Goal: Answer question/provide support

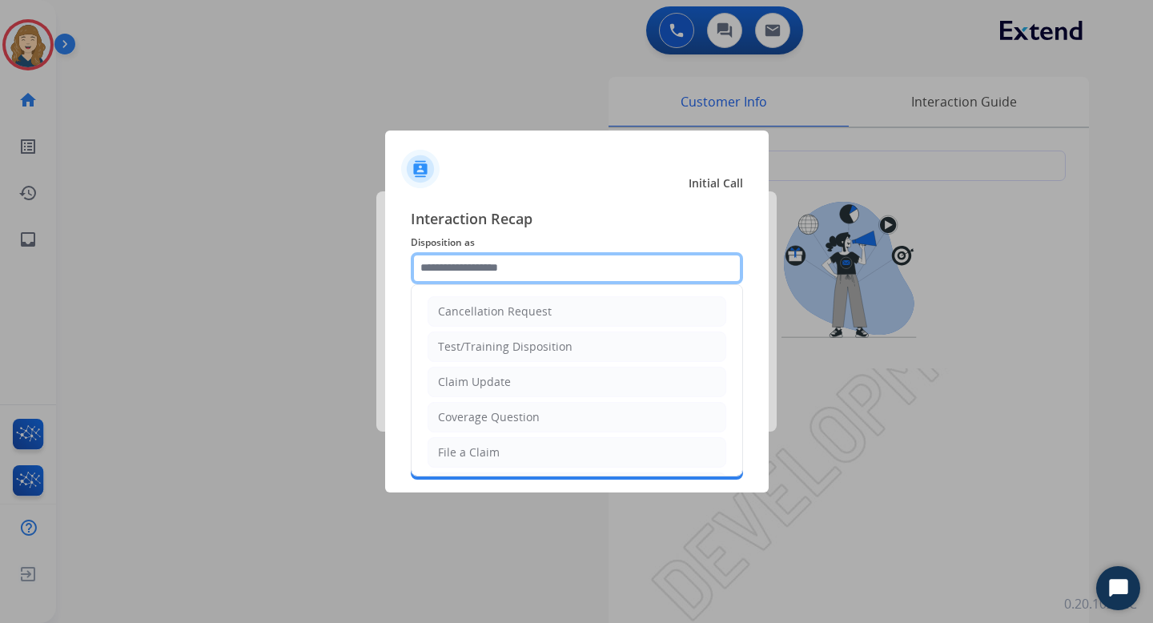
click at [559, 268] on input "text" at bounding box center [577, 268] width 332 height 32
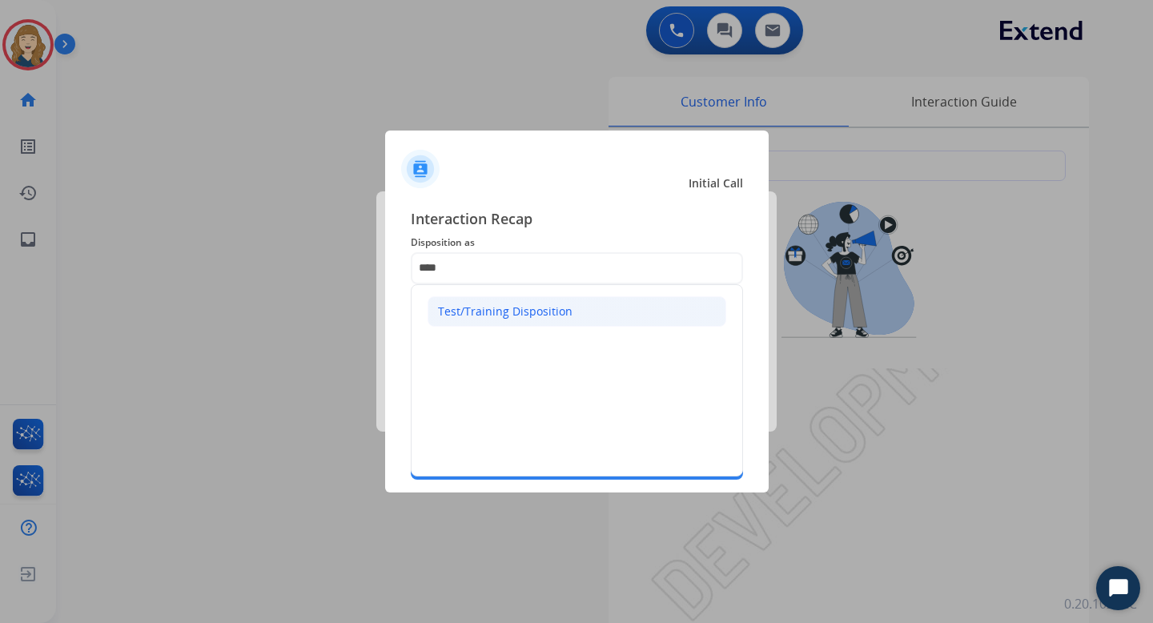
click at [527, 305] on div "Test/Training Disposition" at bounding box center [505, 312] width 135 height 16
type input "**********"
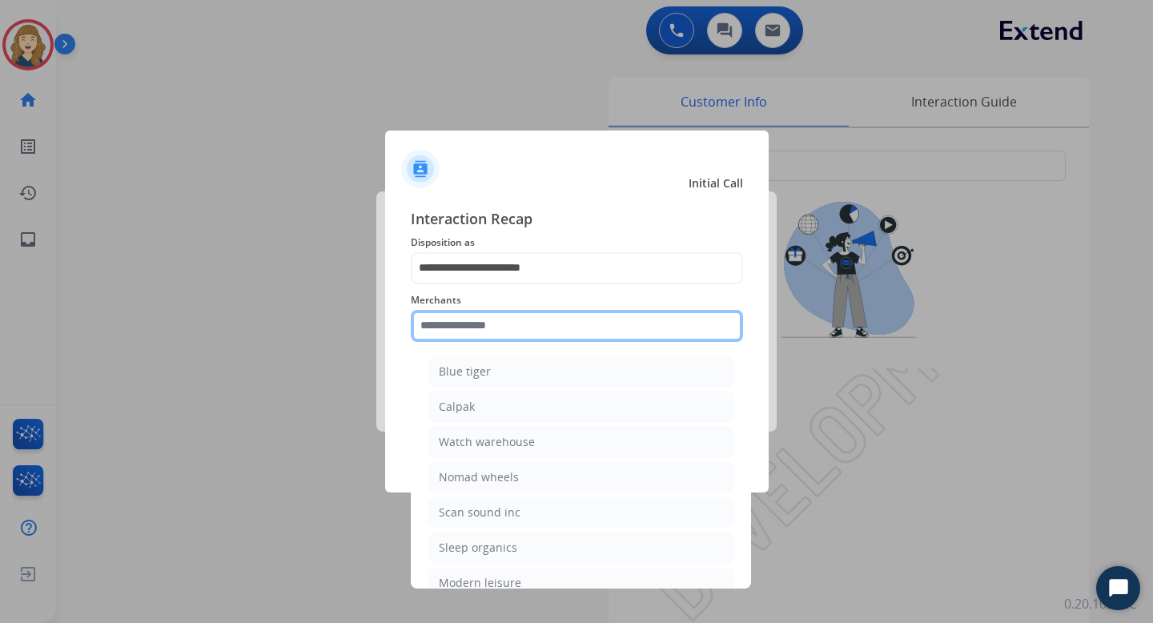
click at [482, 327] on input "text" at bounding box center [577, 326] width 332 height 32
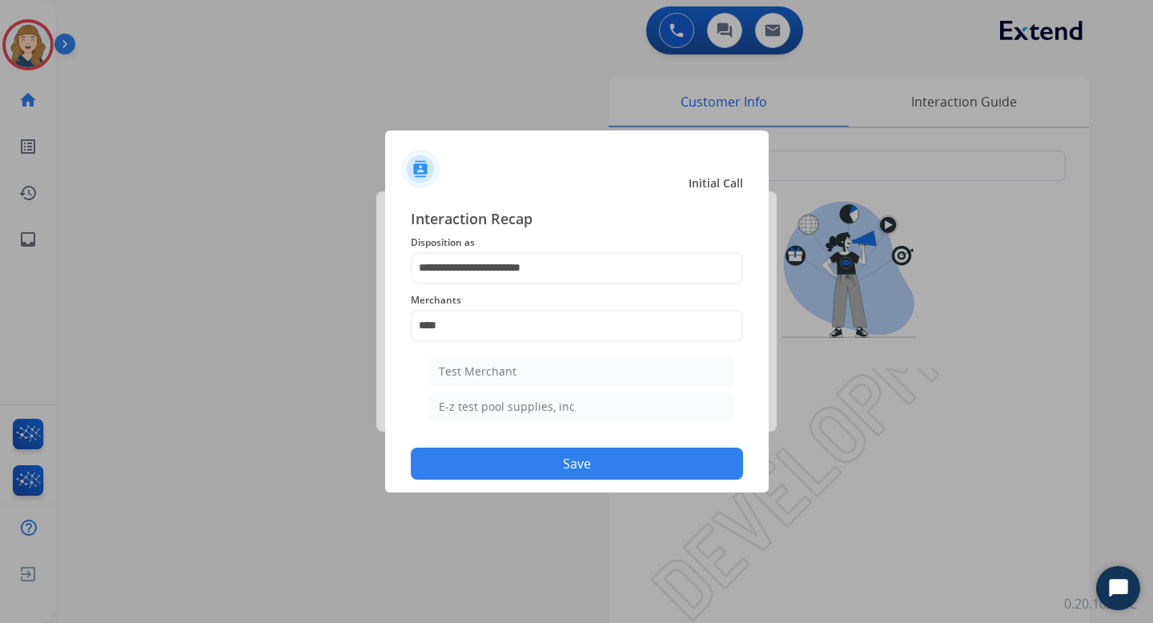
click at [592, 462] on button "Save" at bounding box center [577, 464] width 332 height 32
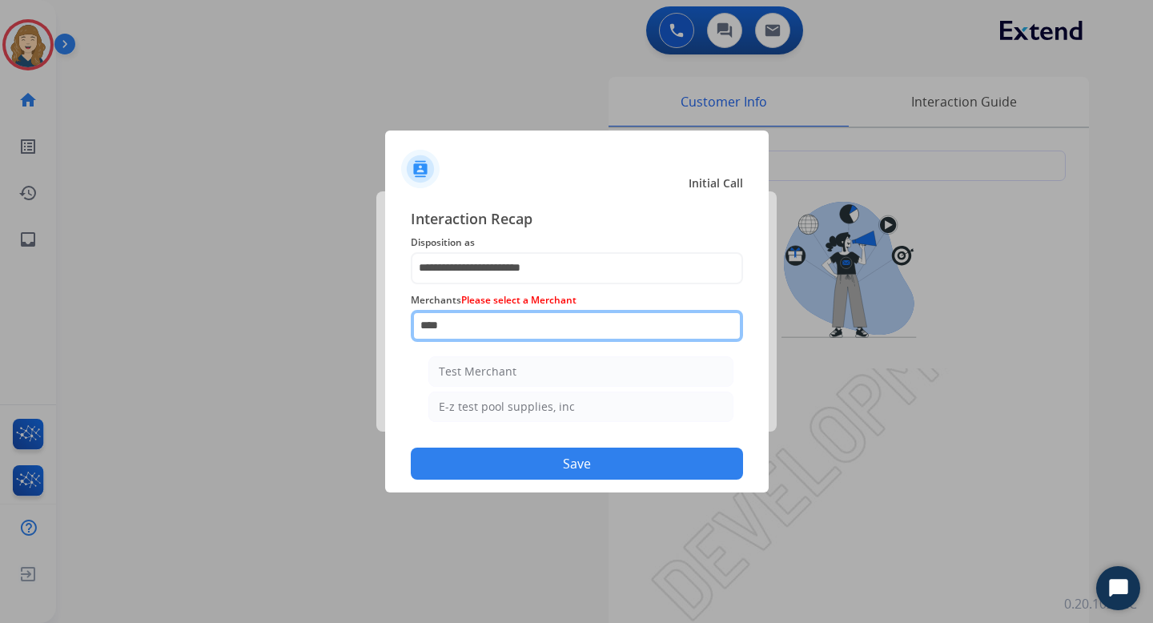
click at [471, 332] on input "****" at bounding box center [577, 326] width 332 height 32
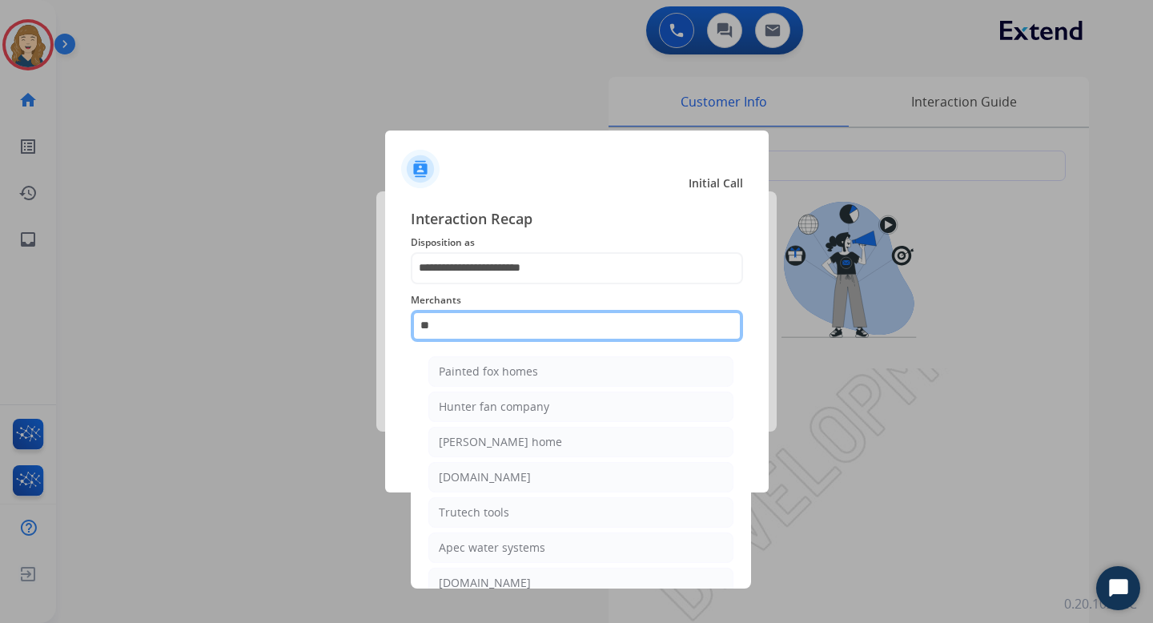
type input "*"
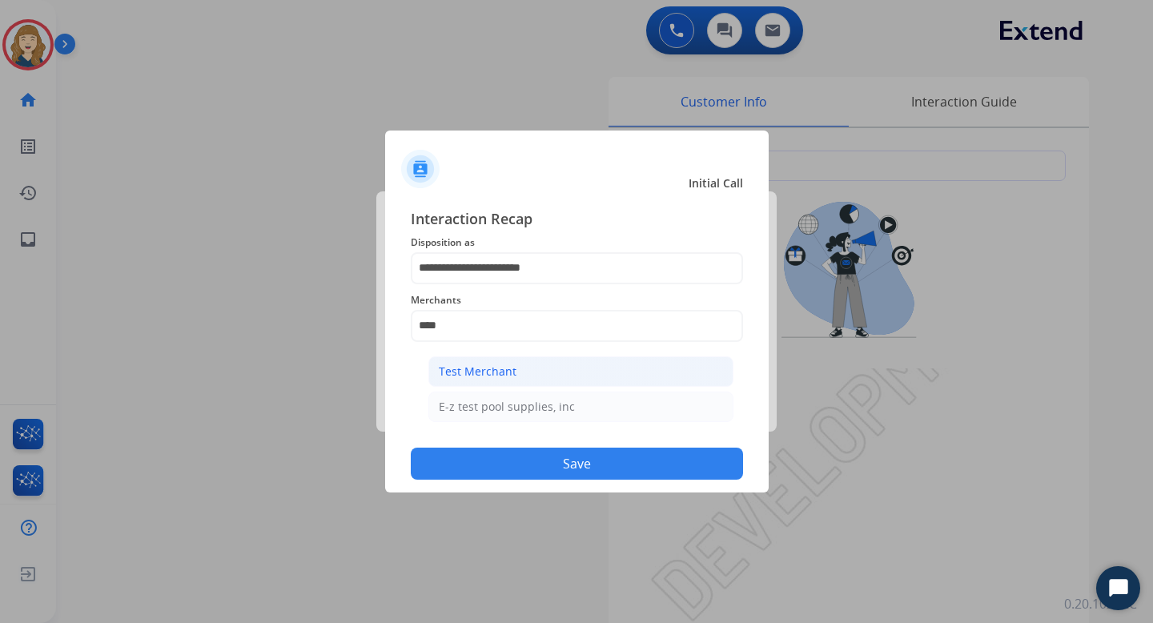
click at [493, 366] on div "Test Merchant" at bounding box center [478, 372] width 78 height 16
type input "**********"
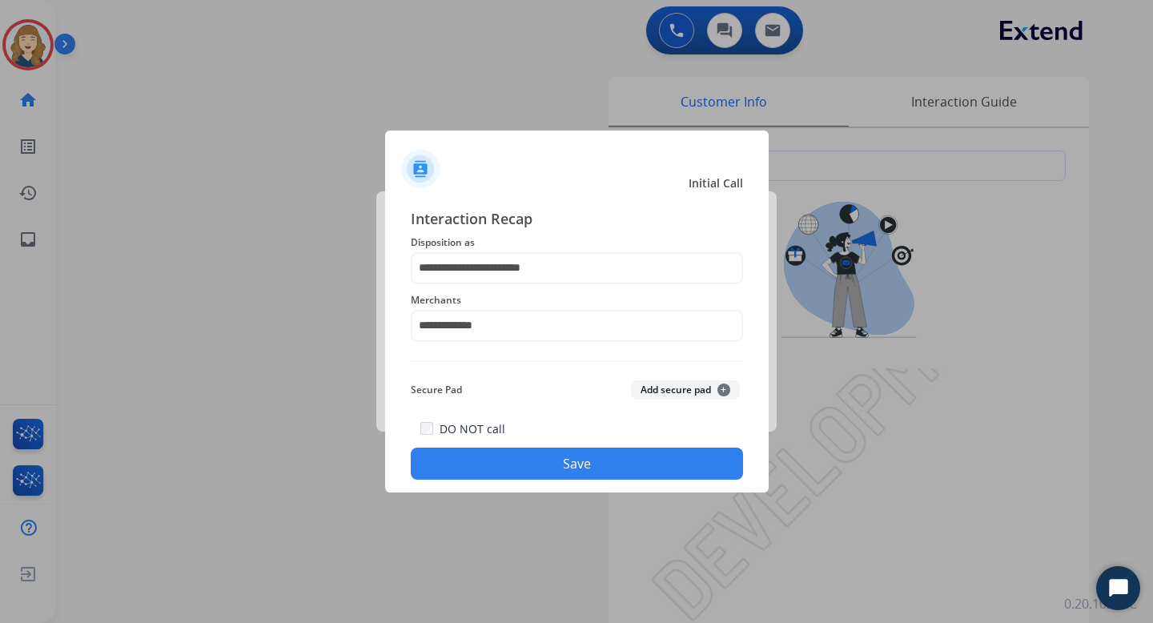
click at [540, 467] on button "Save" at bounding box center [577, 464] width 332 height 32
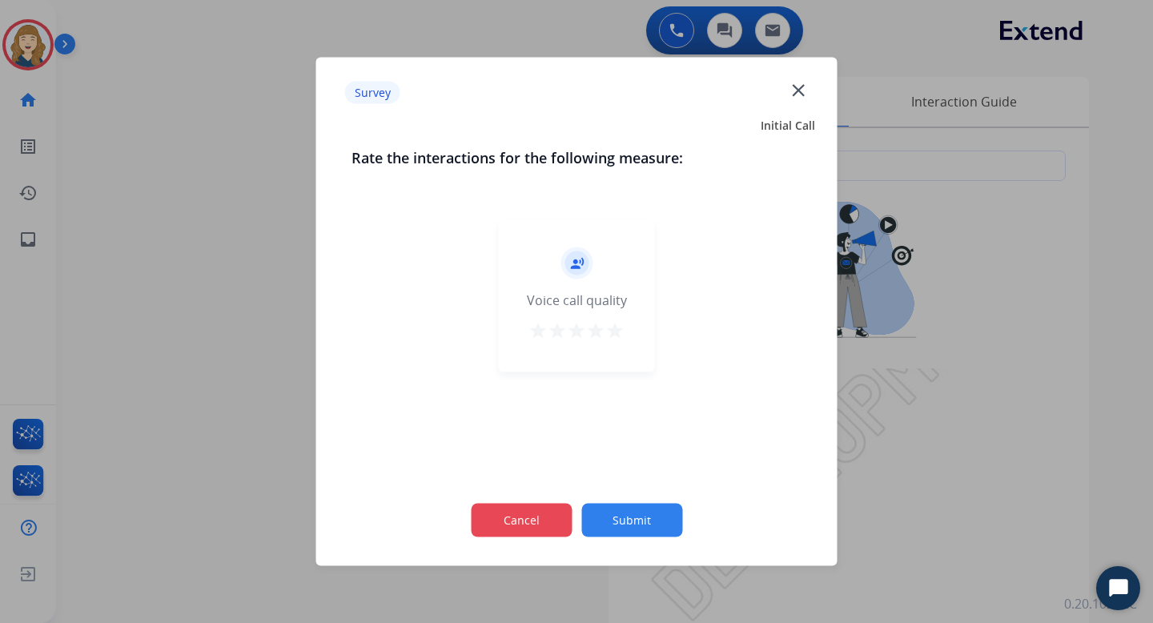
click at [542, 521] on button "Cancel" at bounding box center [521, 521] width 101 height 34
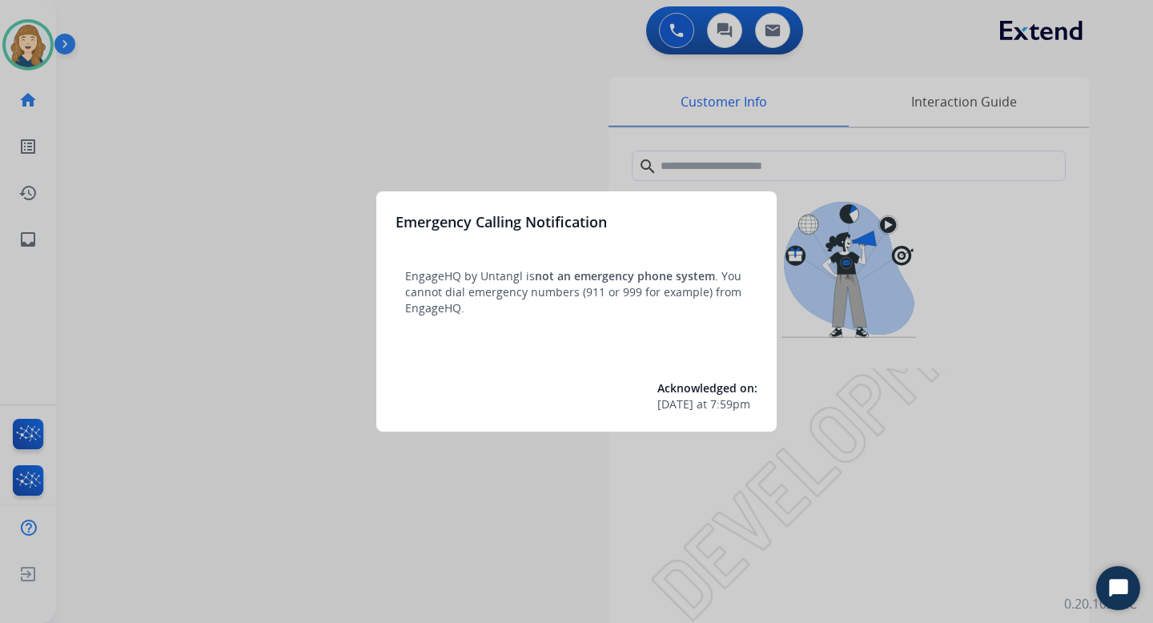
click at [552, 465] on div at bounding box center [576, 311] width 1153 height 623
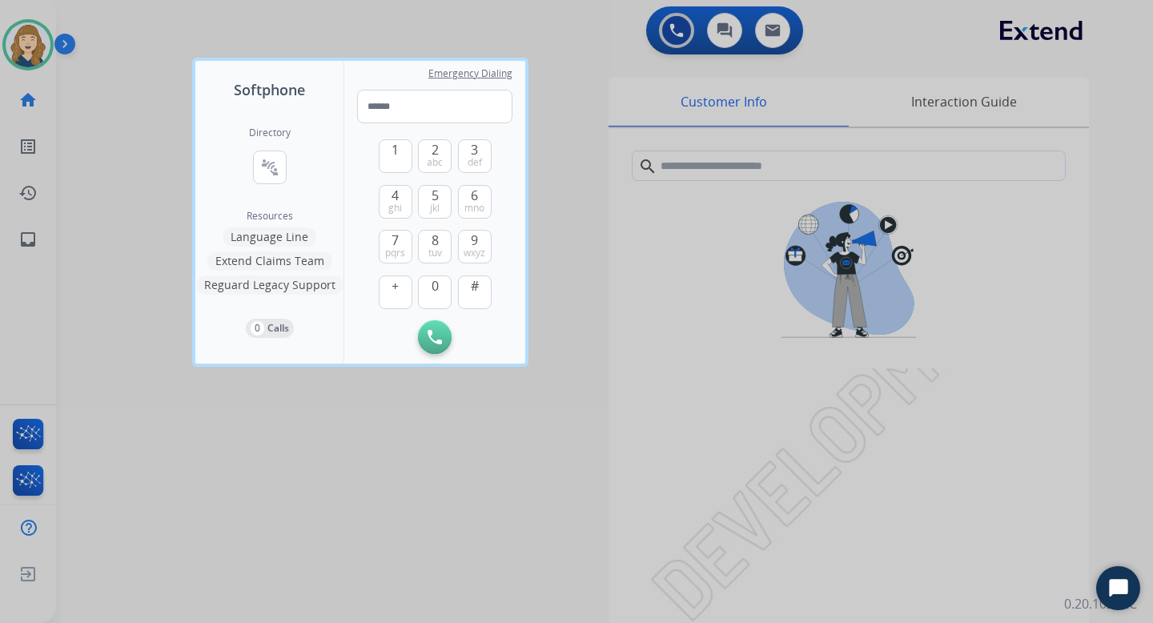
click at [403, 457] on div at bounding box center [576, 311] width 1153 height 623
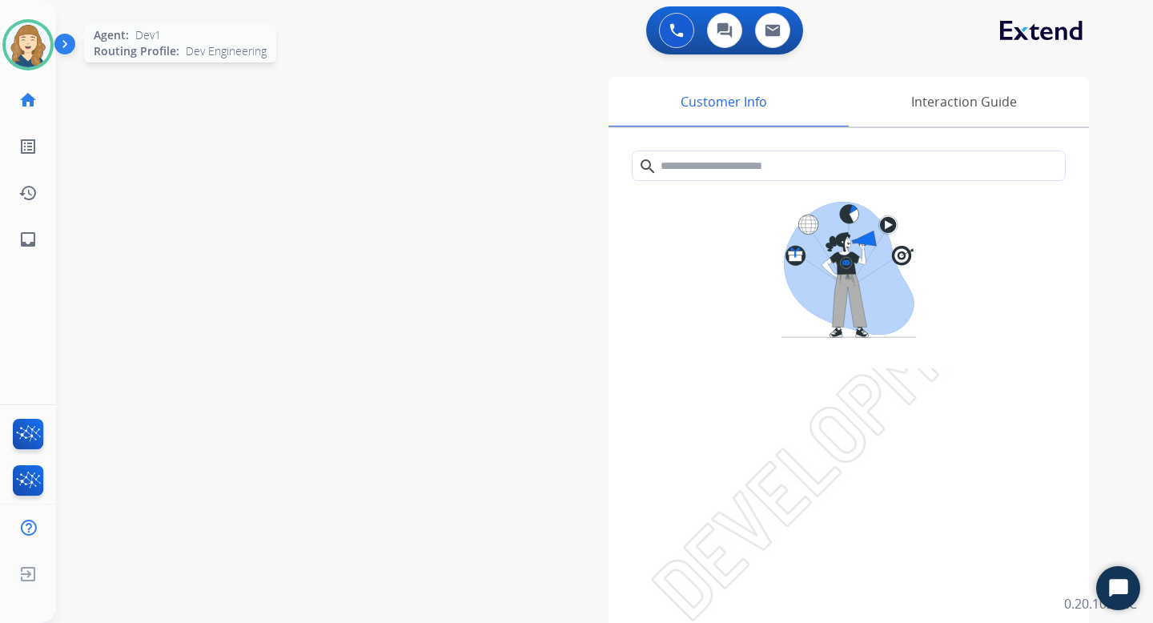
click at [38, 41] on img at bounding box center [28, 44] width 45 height 45
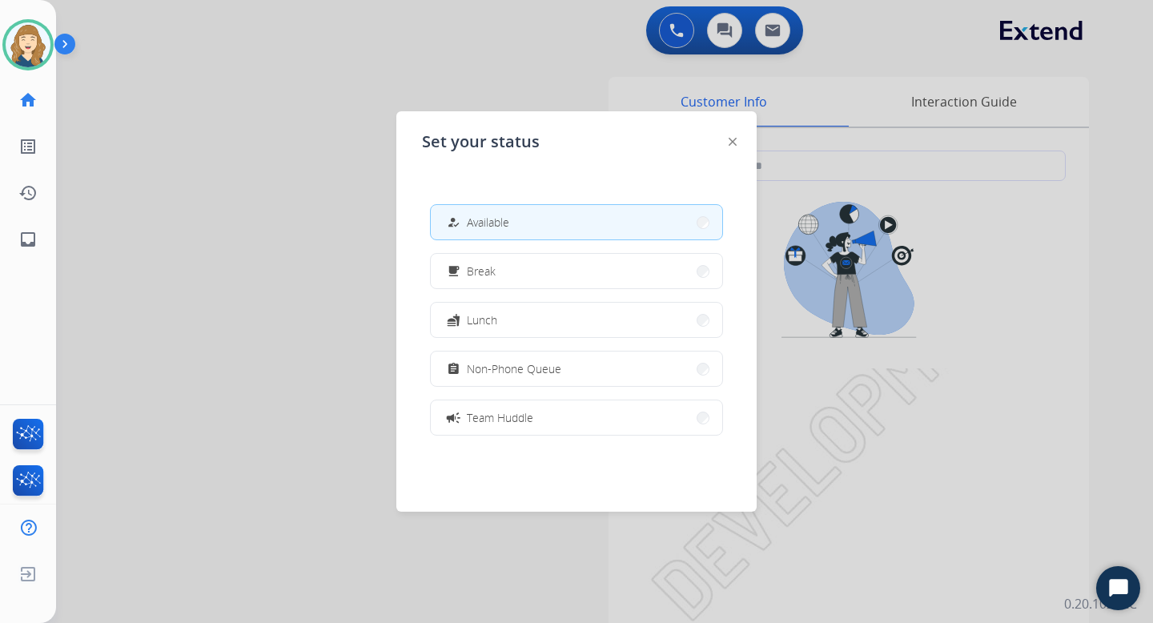
click at [187, 113] on div at bounding box center [576, 311] width 1153 height 623
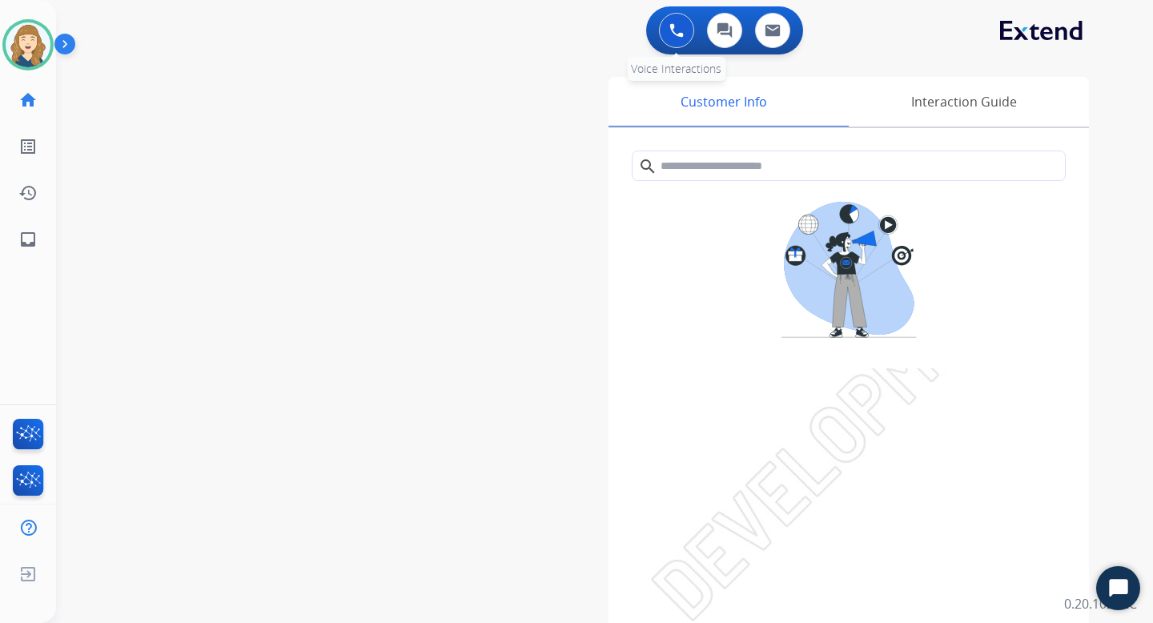
click at [672, 41] on button at bounding box center [676, 30] width 35 height 35
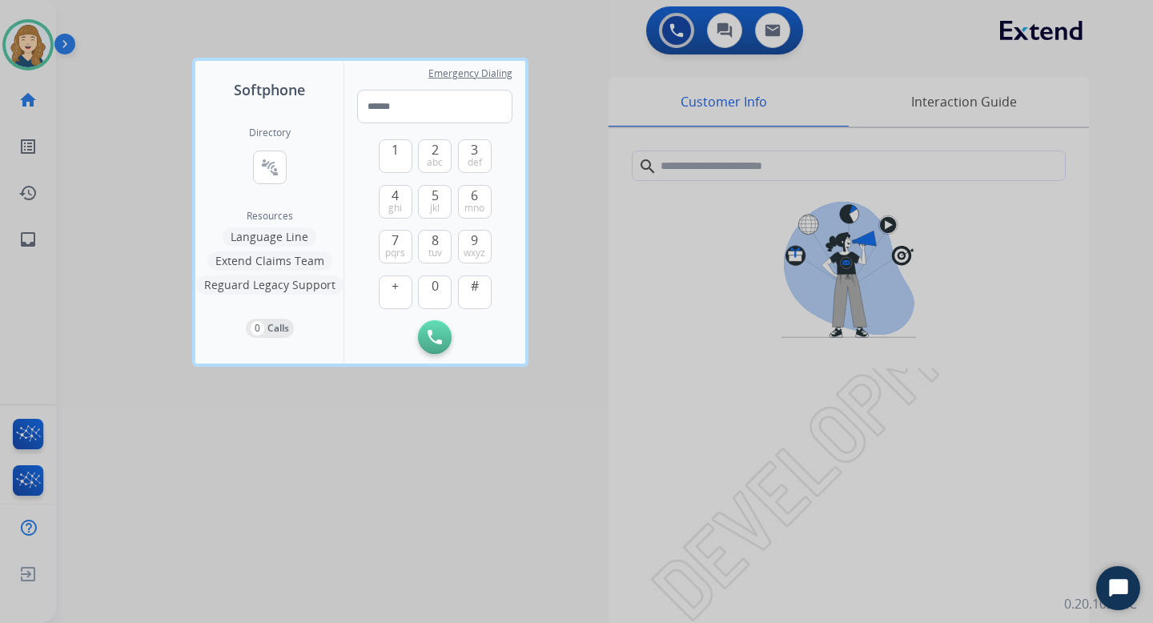
click at [280, 232] on button "Language Line" at bounding box center [270, 236] width 94 height 19
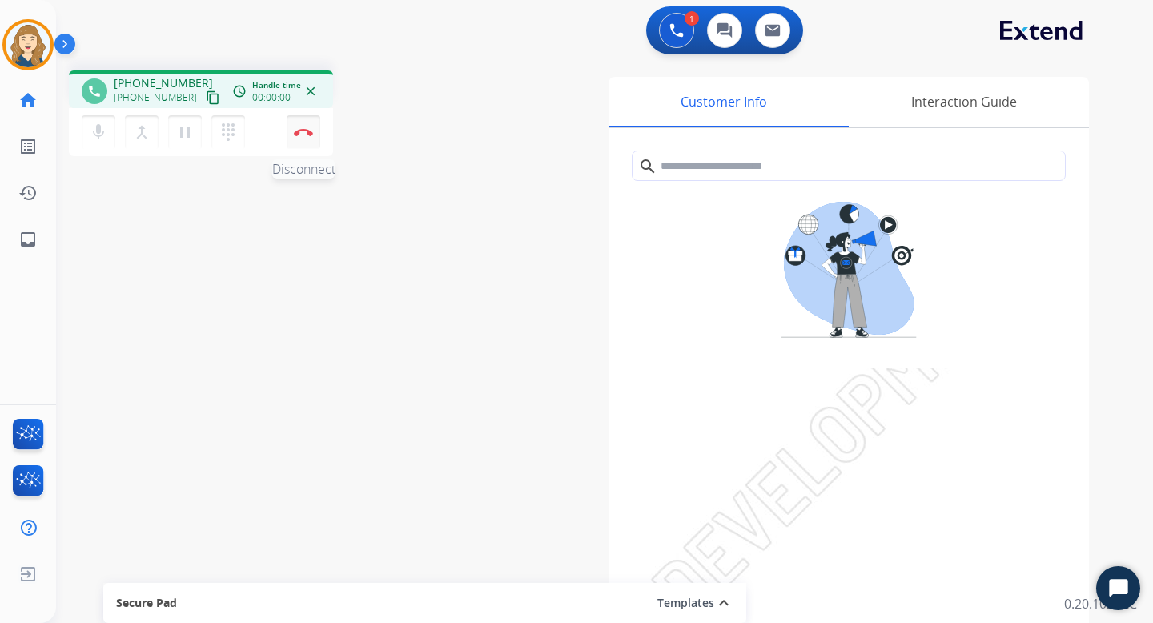
click at [308, 130] on img at bounding box center [303, 132] width 19 height 8
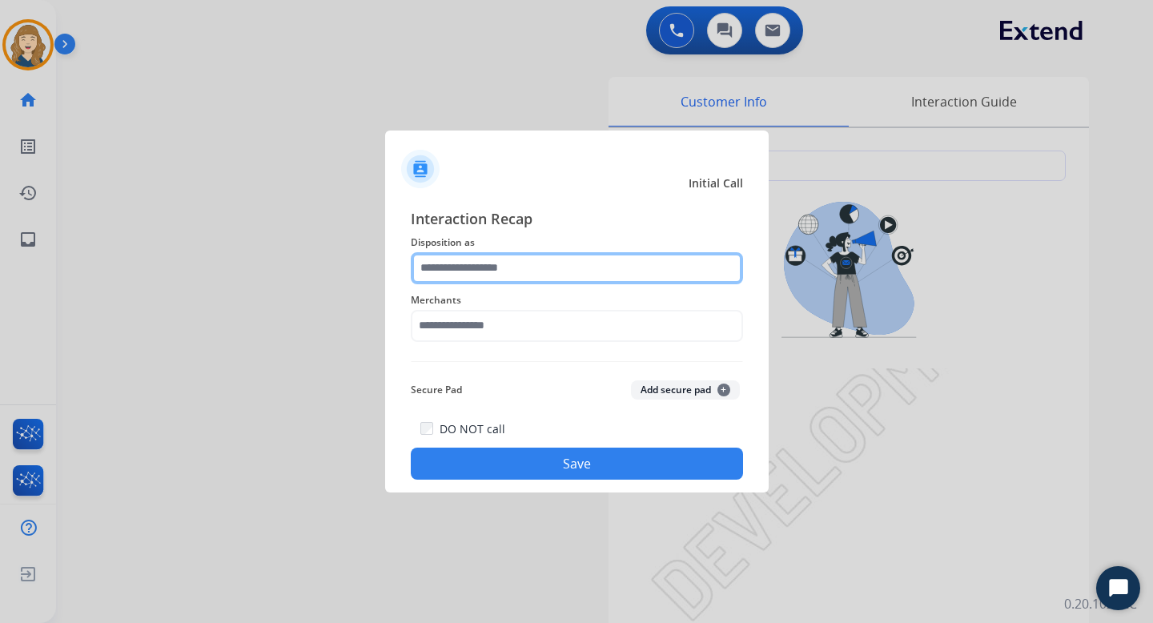
click at [462, 273] on input "text" at bounding box center [577, 268] width 332 height 32
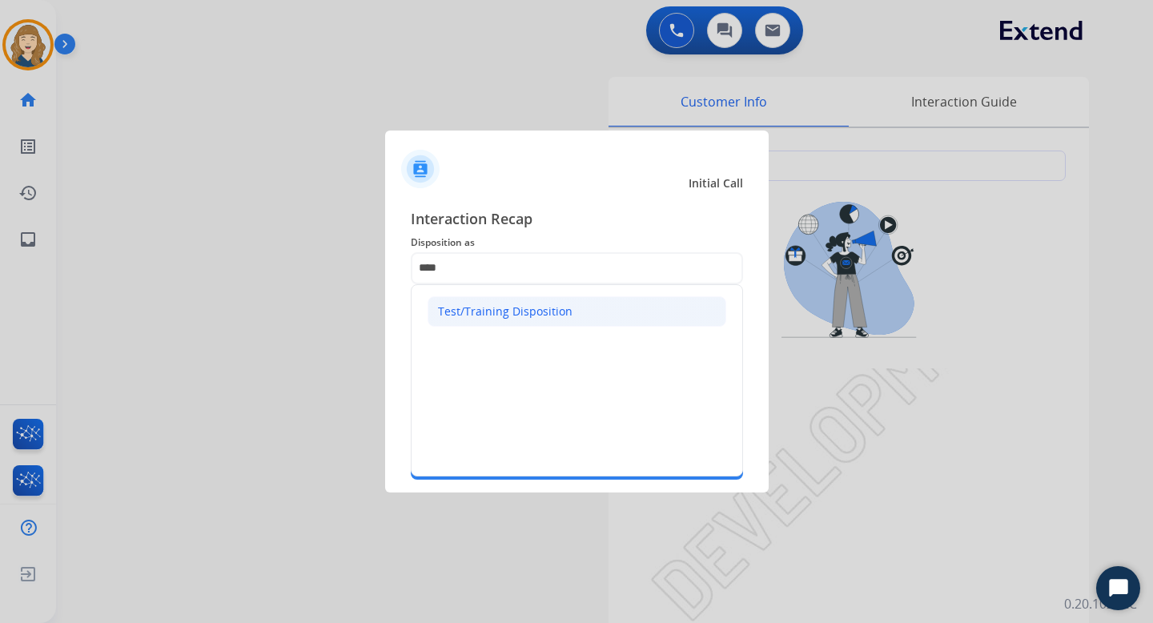
click at [465, 312] on div "Test/Training Disposition" at bounding box center [505, 312] width 135 height 16
type input "**********"
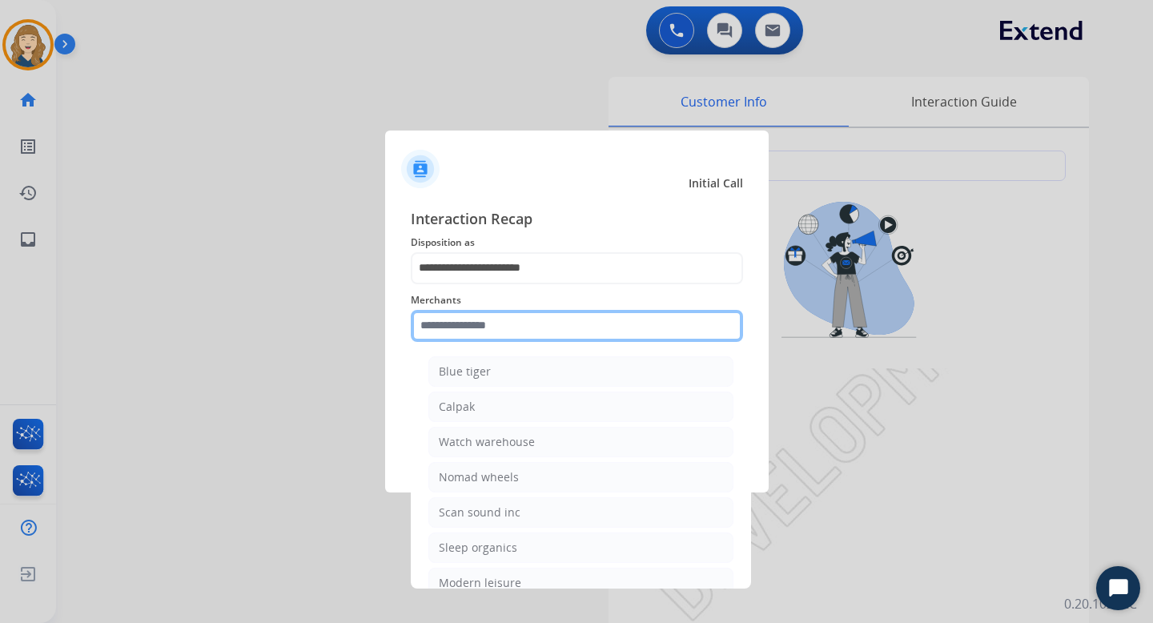
click at [456, 332] on input "text" at bounding box center [577, 326] width 332 height 32
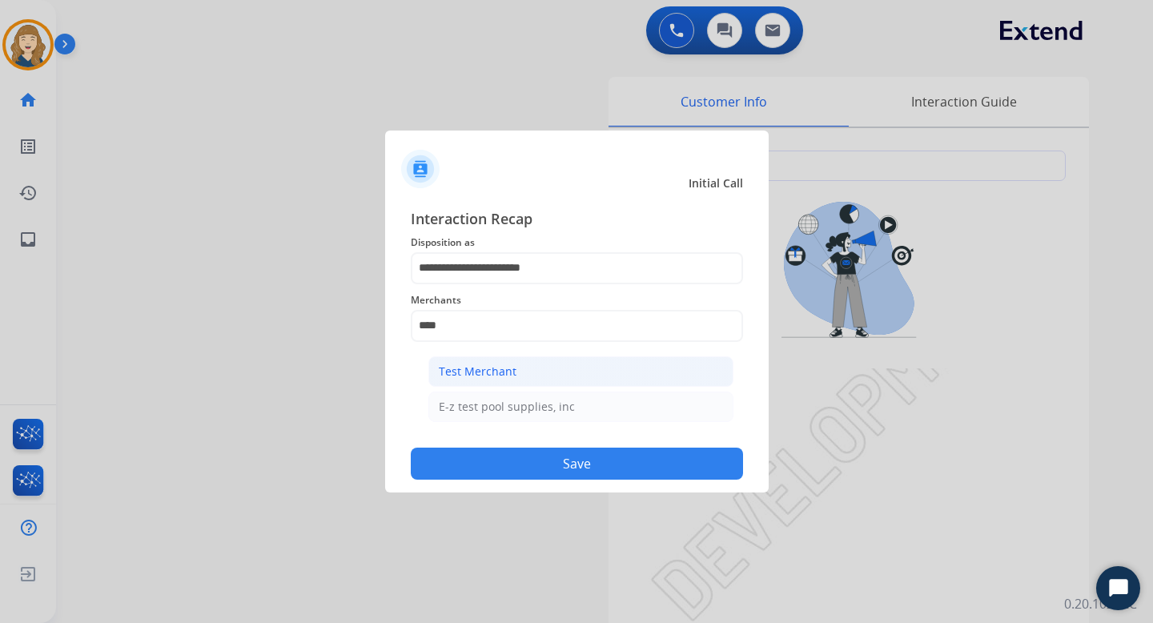
click at [457, 372] on div "Test Merchant" at bounding box center [478, 372] width 78 height 16
type input "**********"
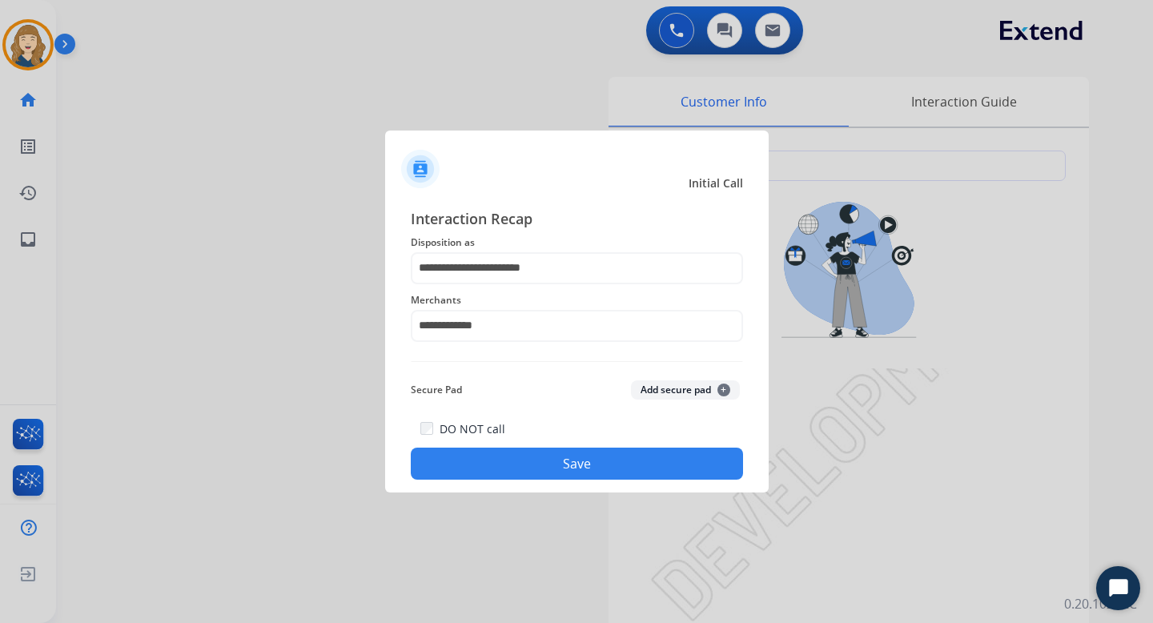
click at [468, 454] on button "Save" at bounding box center [577, 464] width 332 height 32
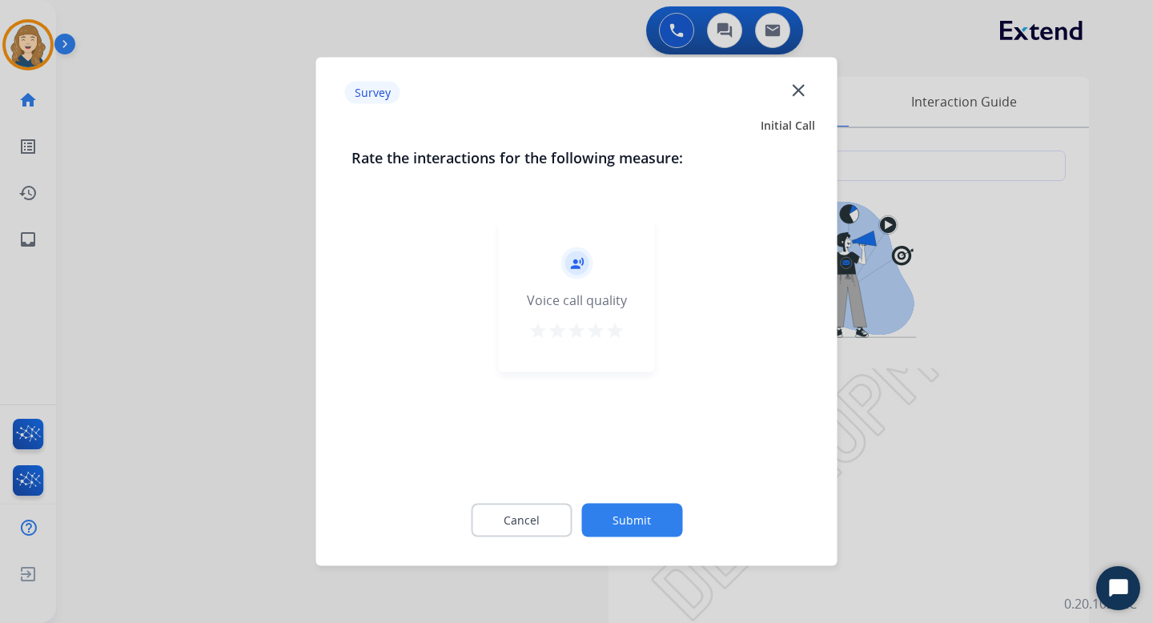
drag, startPoint x: 551, startPoint y: 522, endPoint x: 634, endPoint y: 413, distance: 137.1
click at [635, 413] on div "Rate the interactions for the following measure: record_voice_over Voice call q…" at bounding box center [577, 352] width 502 height 410
click at [618, 338] on mat-icon "star" at bounding box center [615, 330] width 19 height 19
click at [640, 513] on button "Submit" at bounding box center [632, 521] width 101 height 34
